Goal: Transaction & Acquisition: Purchase product/service

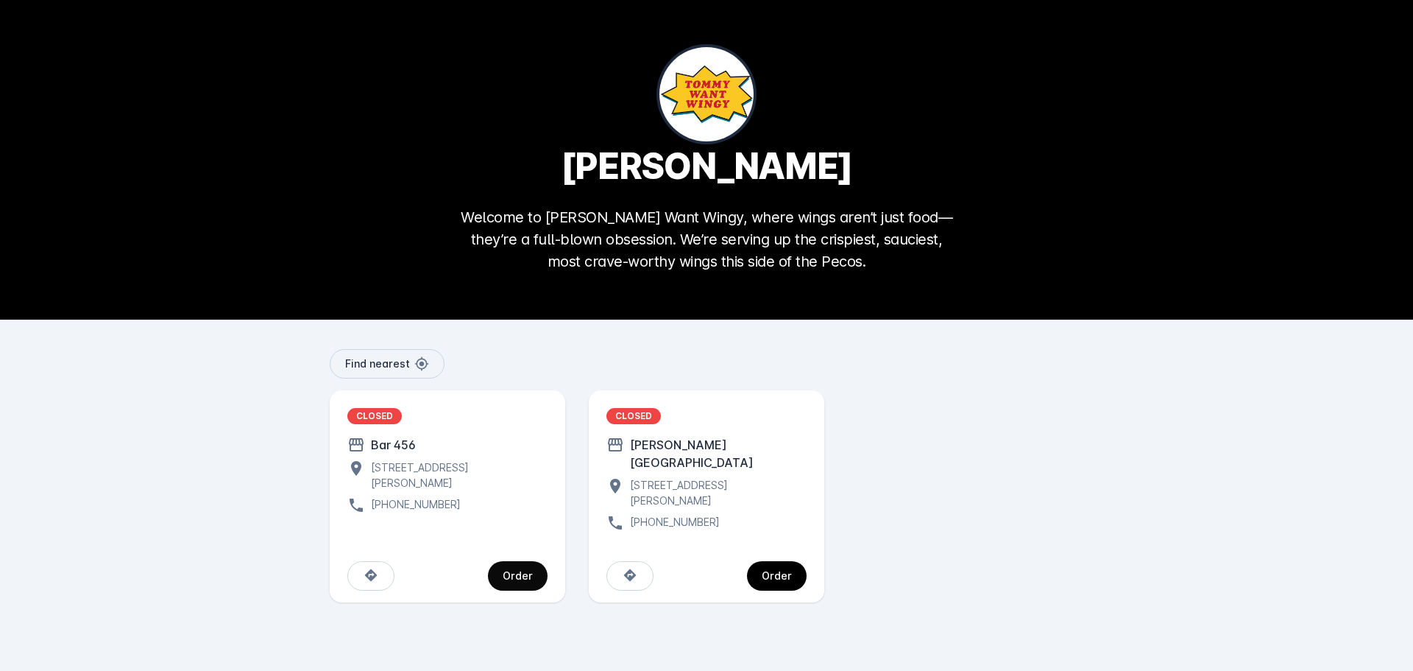
click at [501, 566] on span "continue" at bounding box center [518, 575] width 60 height 35
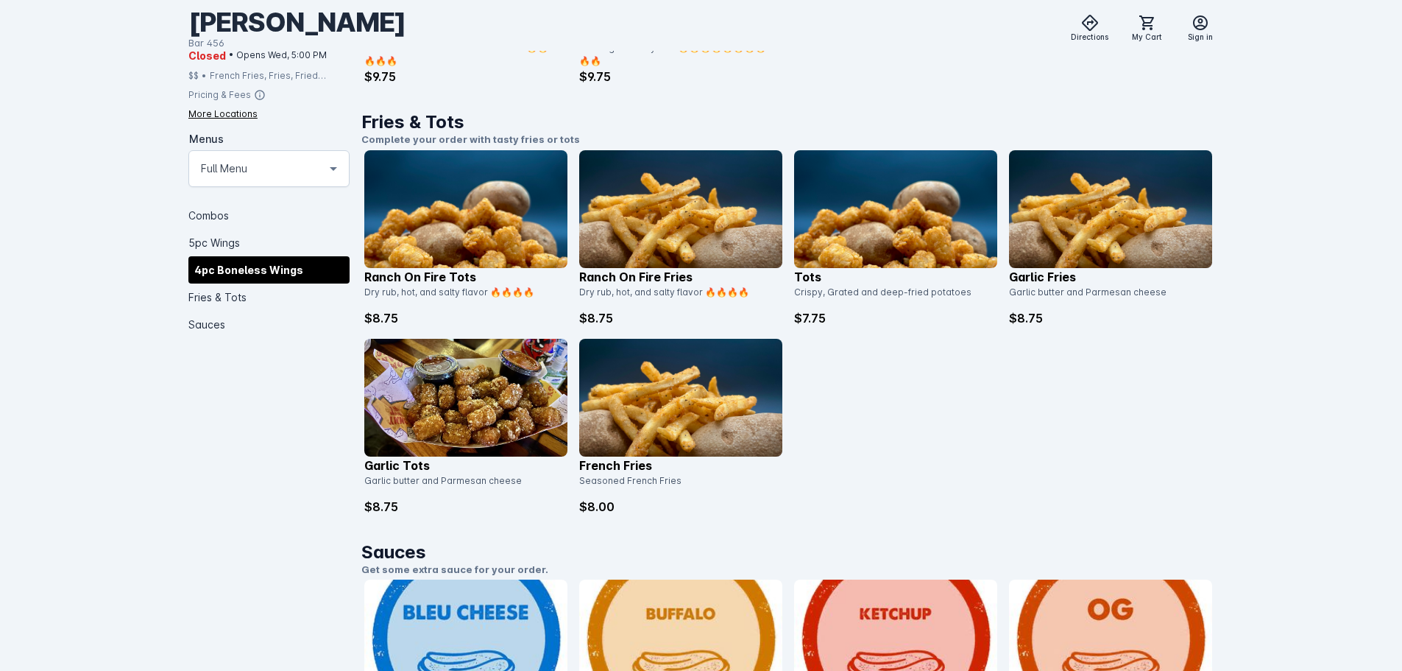
scroll to position [1840, 0]
